Goal: Task Accomplishment & Management: Manage account settings

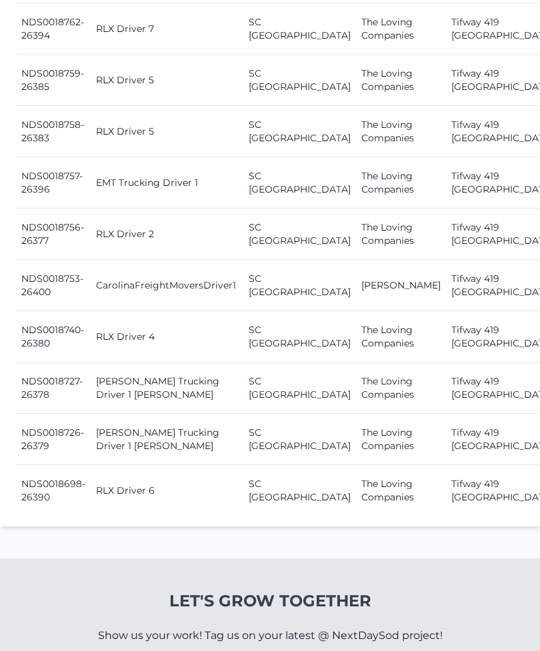
scroll to position [1380, 0]
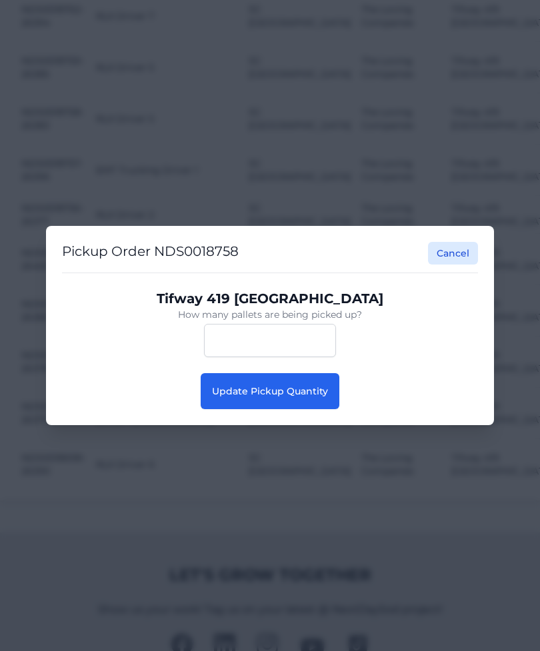
click at [303, 409] on button "Update Pickup Quantity" at bounding box center [270, 391] width 139 height 36
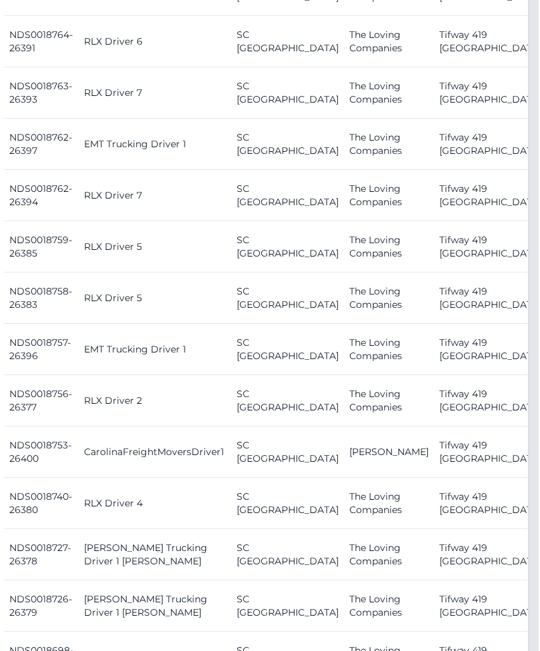
scroll to position [1215, 11]
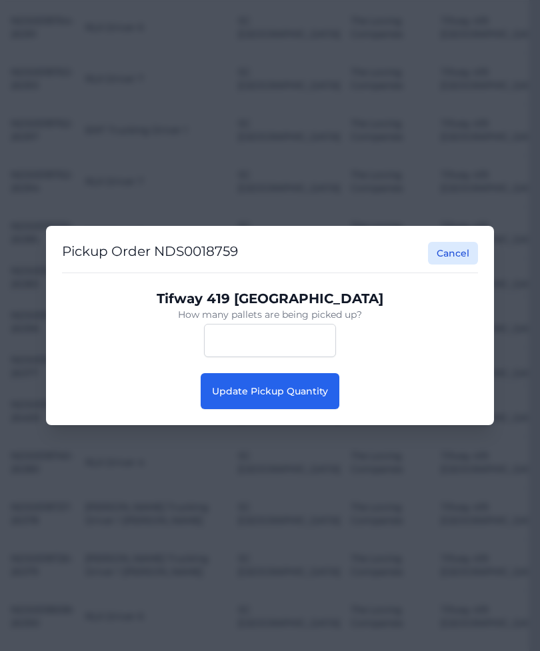
click at [326, 409] on button "Update Pickup Quantity" at bounding box center [270, 391] width 139 height 36
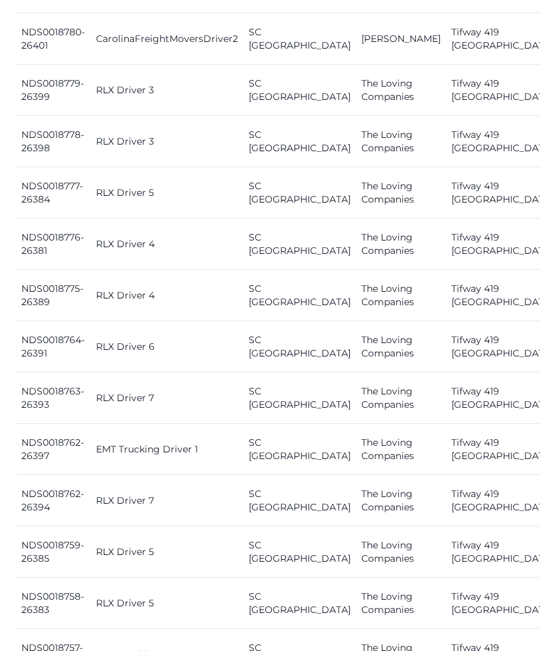
scroll to position [908, 0]
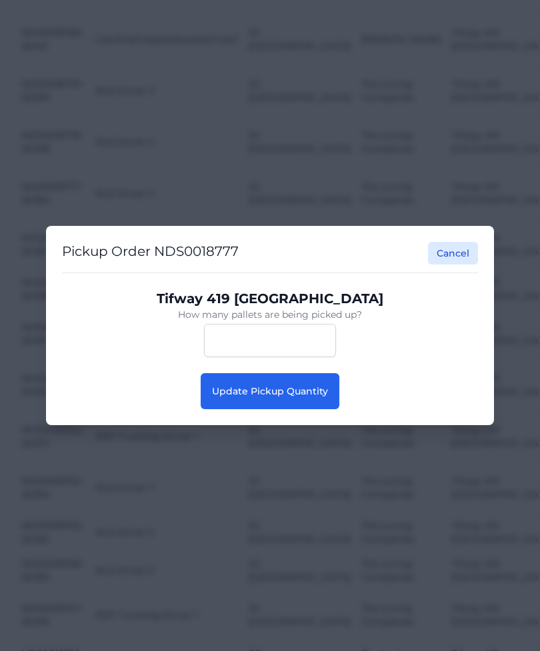
click at [313, 398] on button "Update Pickup Quantity" at bounding box center [270, 391] width 139 height 36
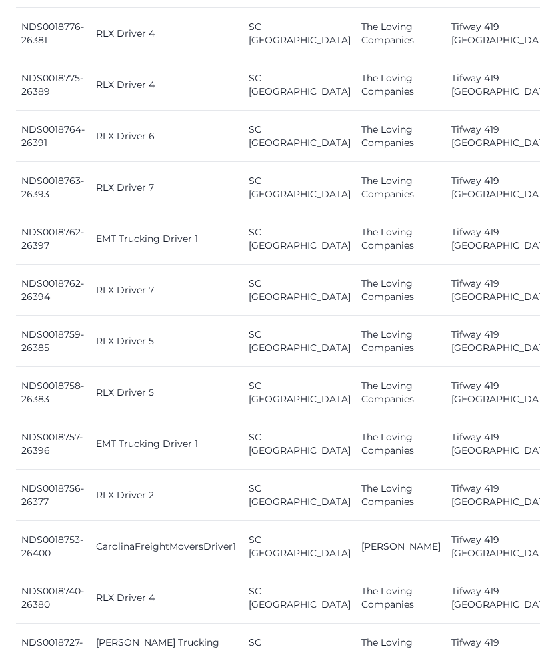
scroll to position [1112, 0]
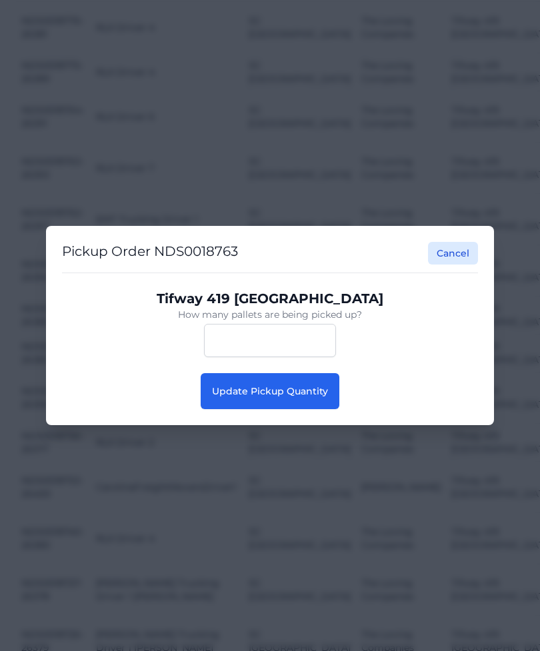
click at [311, 397] on span "Update Pickup Quantity" at bounding box center [270, 391] width 116 height 12
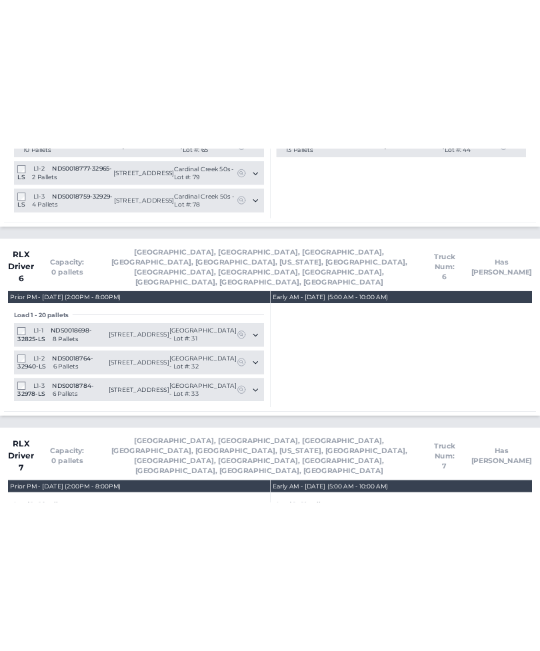
scroll to position [2329, 0]
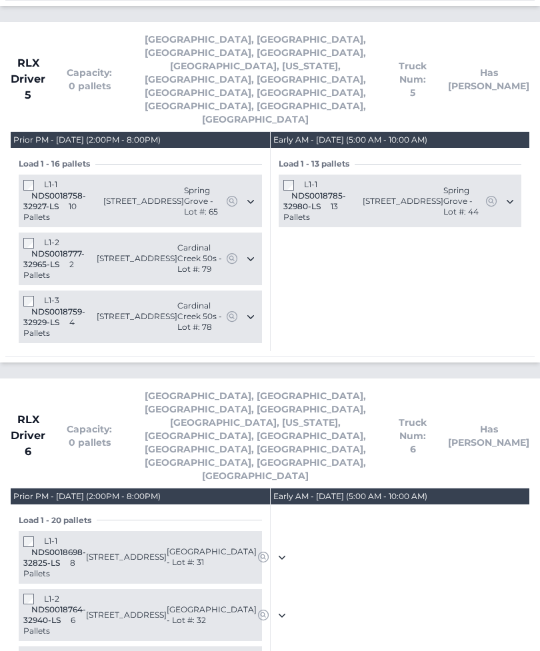
click at [89, 22] on div "RLX Driver 5 Capacity: 0 pallets [GEOGRAPHIC_DATA], [GEOGRAPHIC_DATA], [GEOGRAP…" at bounding box center [270, 192] width 540 height 341
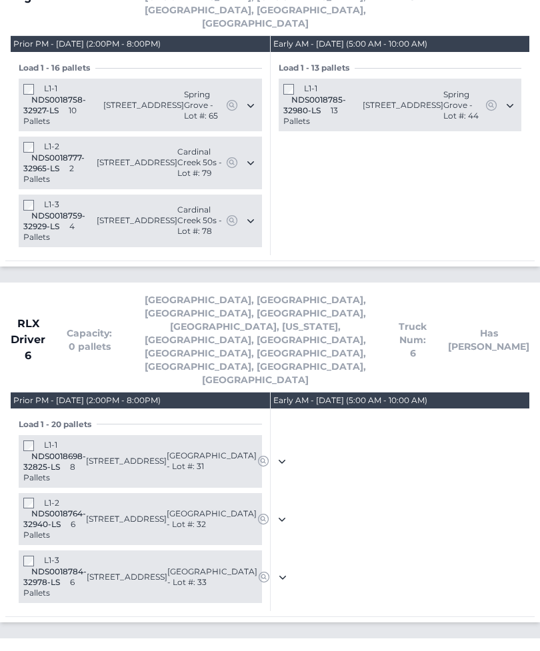
scroll to position [2425, 0]
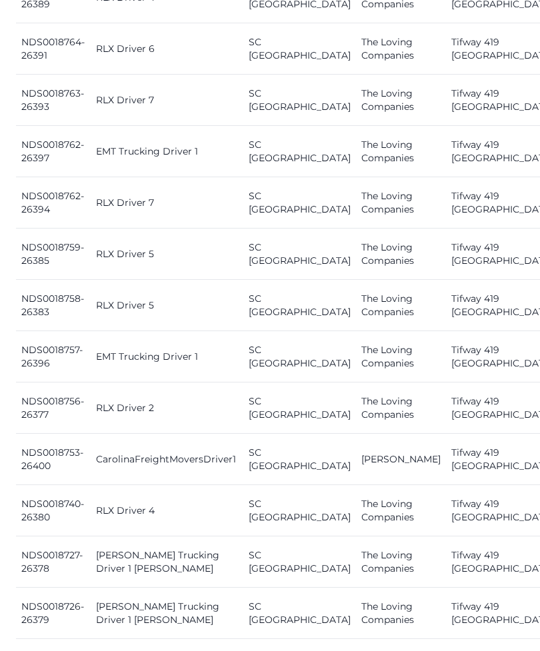
scroll to position [1206, 0]
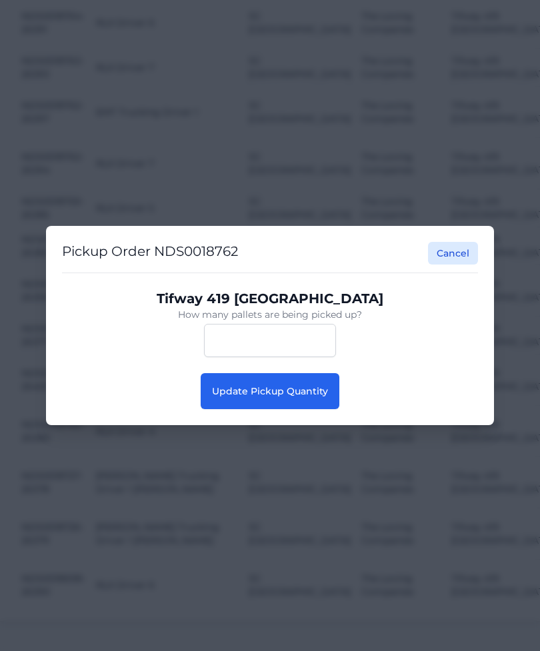
click at [311, 409] on button "Update Pickup Quantity" at bounding box center [270, 391] width 139 height 36
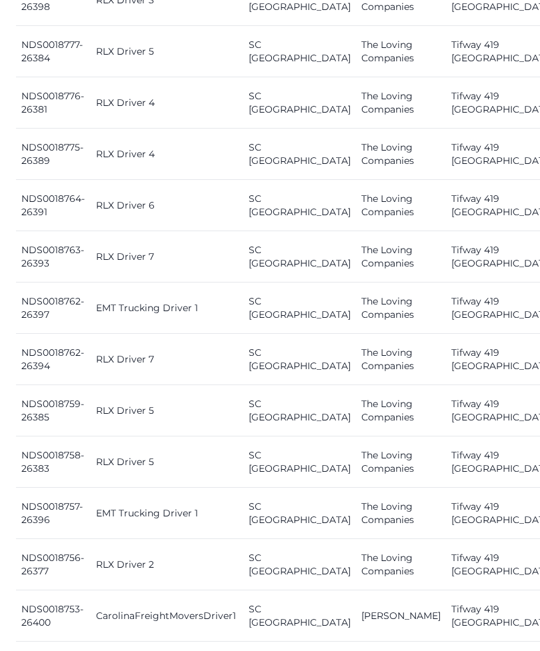
scroll to position [1002, 0]
